Goal: Information Seeking & Learning: Learn about a topic

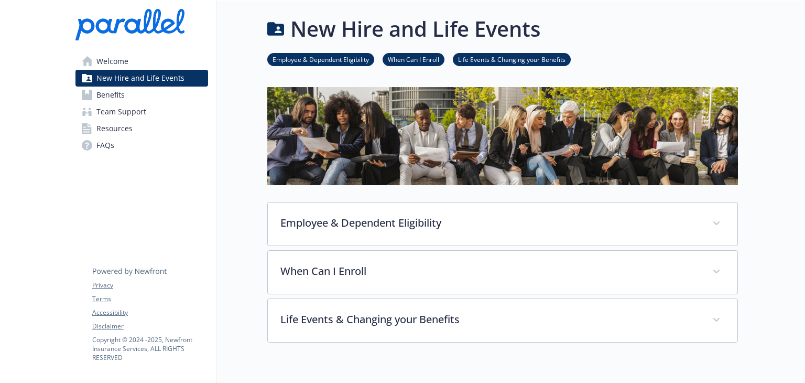
click at [113, 96] on span "Benefits" at bounding box center [110, 95] width 28 height 17
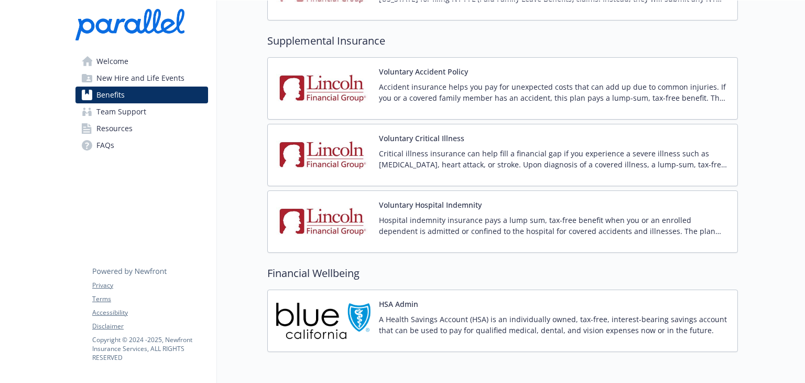
scroll to position [1135, 0]
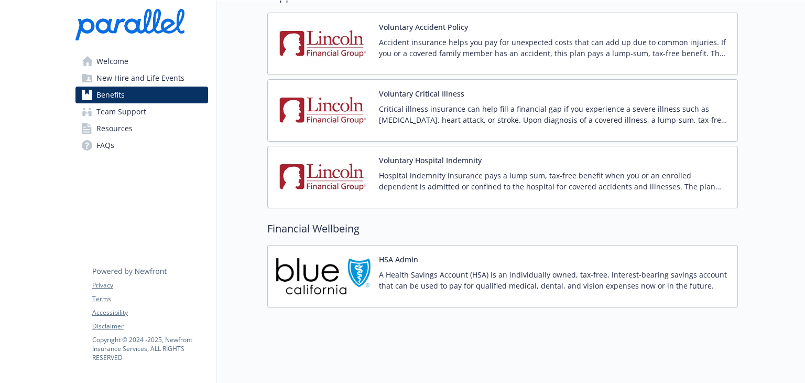
click at [105, 142] on span "FAQs" at bounding box center [105, 145] width 18 height 17
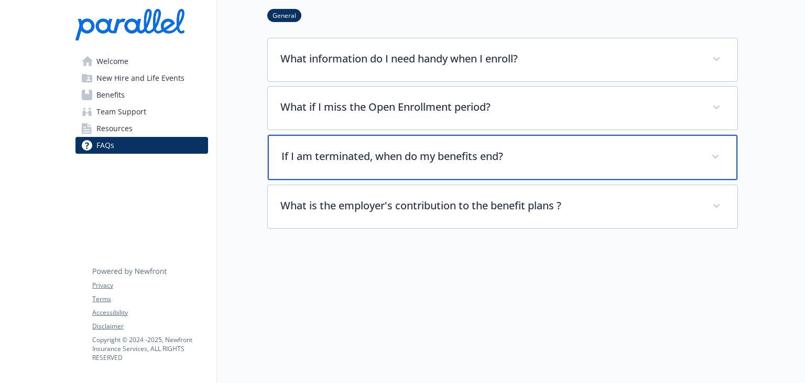
scroll to position [80, 0]
click at [426, 148] on p "If I am terminated, when do my benefits end?" at bounding box center [490, 156] width 417 height 16
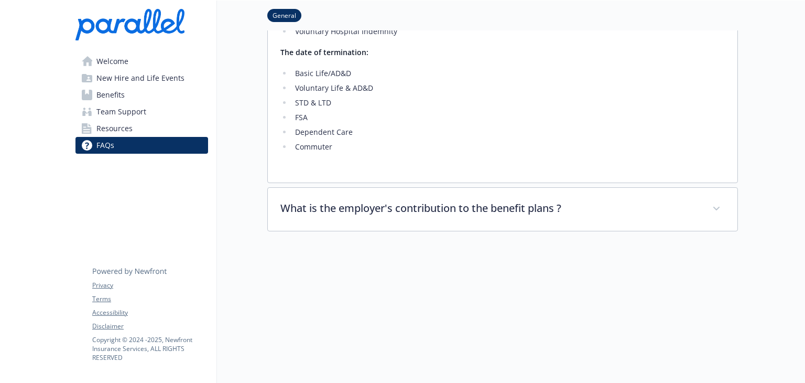
scroll to position [380, 0]
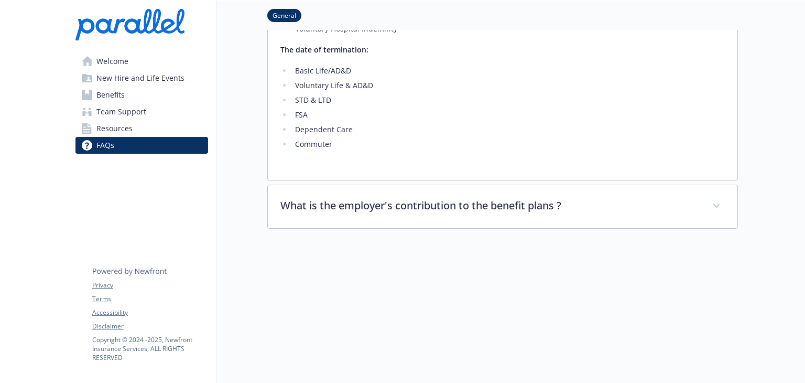
click at [122, 78] on span "New Hire and Life Events" at bounding box center [140, 78] width 88 height 17
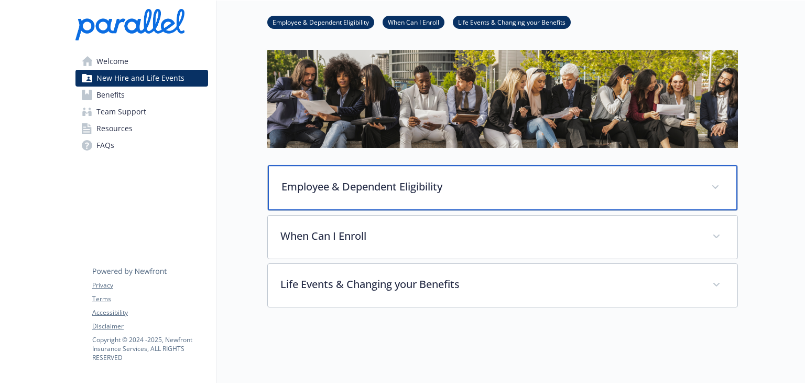
scroll to position [44, 0]
click at [364, 181] on p "Employee & Dependent Eligibility" at bounding box center [490, 187] width 417 height 16
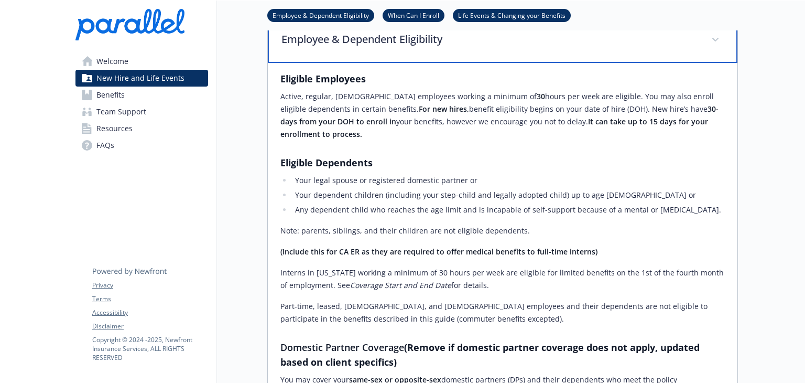
scroll to position [196, 0]
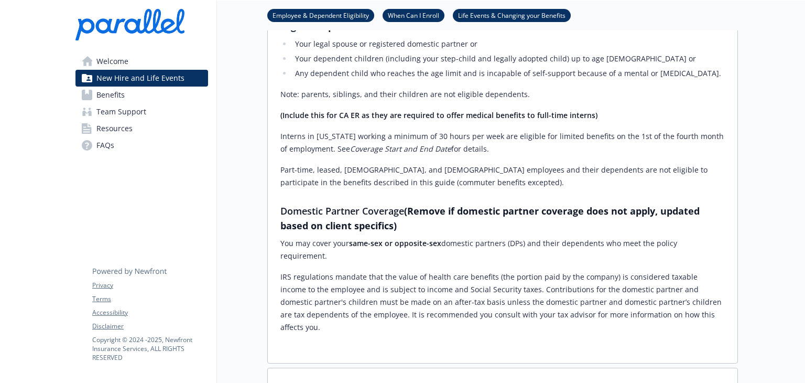
click at [364, 181] on div "Eligible Employees Active, regular, [DEMOGRAPHIC_DATA] employees working a mini…" at bounding box center [503, 134] width 445 height 398
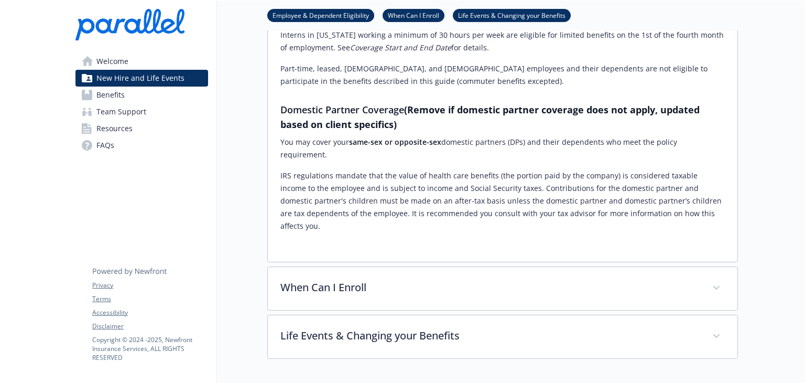
scroll to position [441, 0]
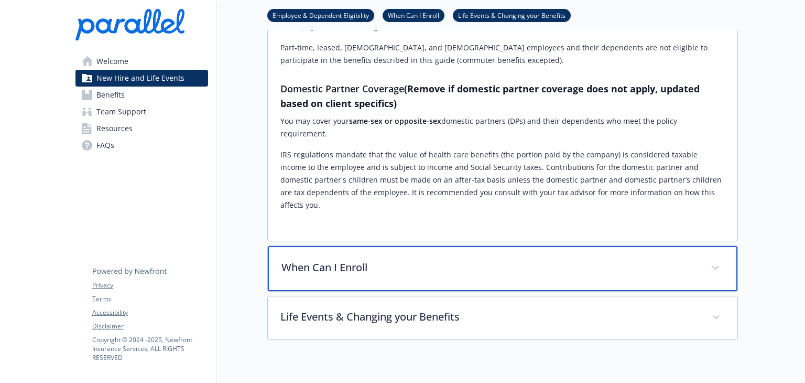
click at [332, 260] on p "When Can I Enroll" at bounding box center [490, 268] width 417 height 16
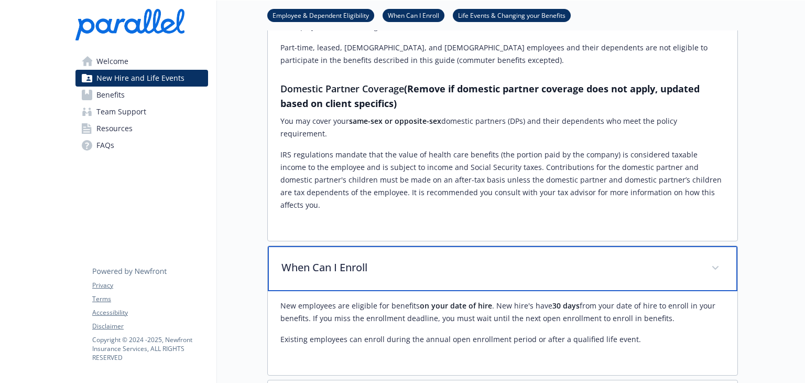
scroll to position [526, 0]
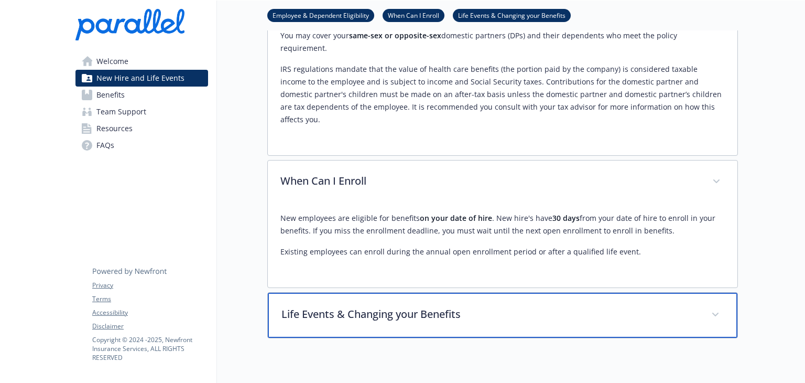
click at [335, 306] on p "Life Events & Changing your Benefits" at bounding box center [490, 314] width 417 height 16
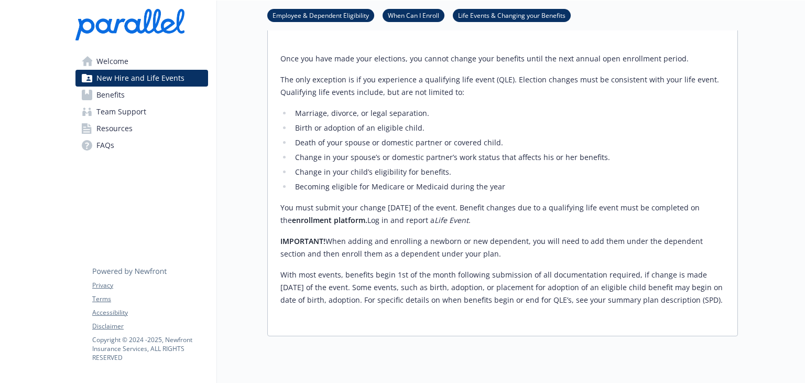
scroll to position [816, 0]
click at [111, 94] on span "Benefits" at bounding box center [110, 95] width 28 height 17
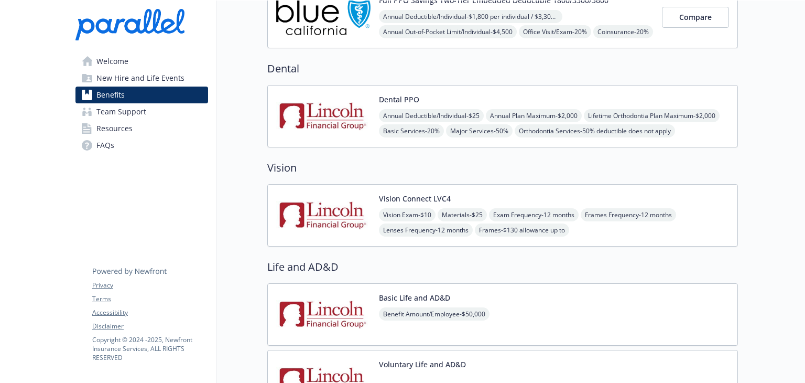
scroll to position [260, 0]
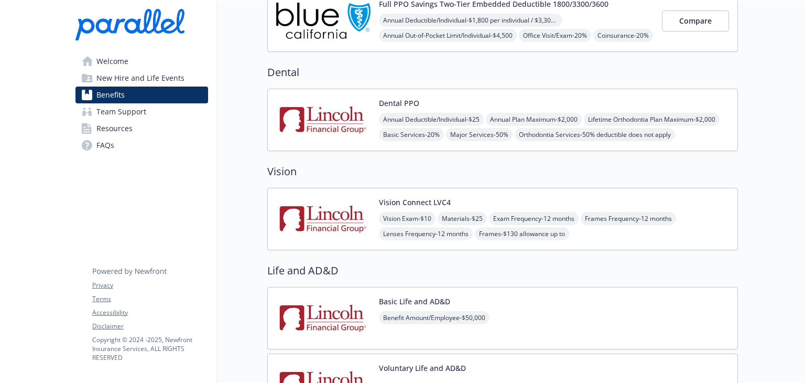
click at [444, 133] on span "Basic Services - 20%" at bounding box center [411, 134] width 65 height 13
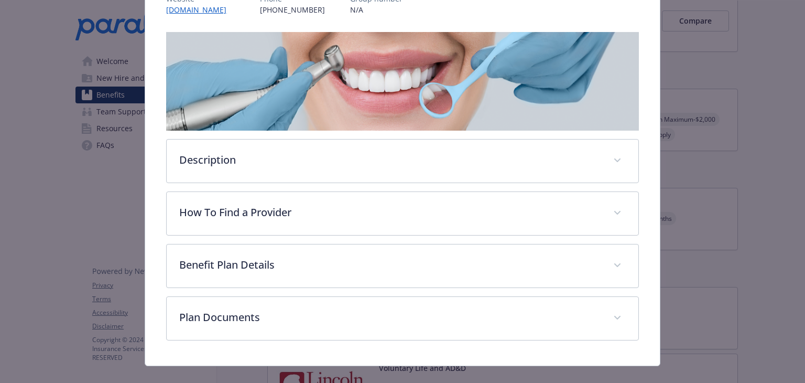
scroll to position [147, 0]
